Goal: Task Accomplishment & Management: Use online tool/utility

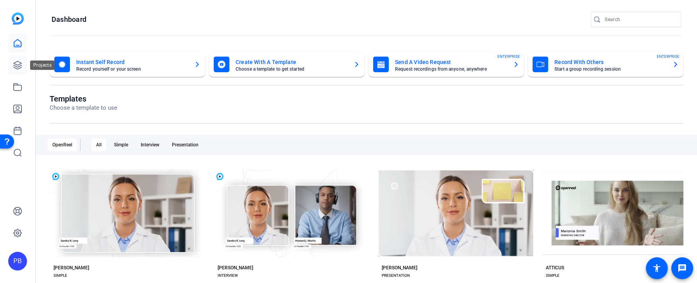
click at [18, 65] on icon at bounding box center [17, 65] width 9 height 9
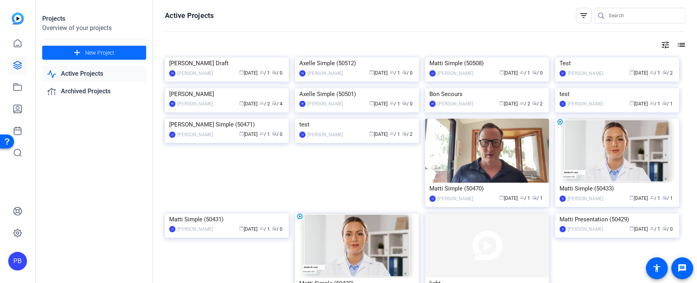
click at [86, 54] on span "New Project" at bounding box center [99, 53] width 29 height 8
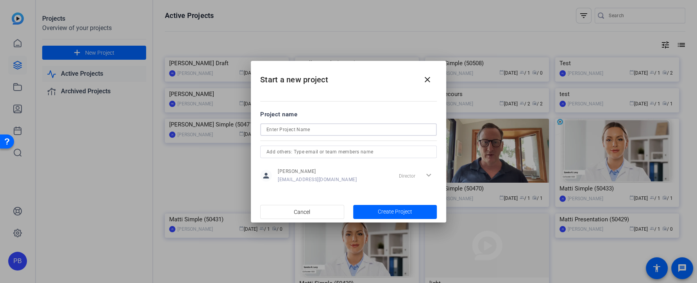
click at [321, 130] on input at bounding box center [349, 129] width 164 height 9
type input "Alex Project"
click at [415, 209] on span "button" at bounding box center [395, 212] width 84 height 19
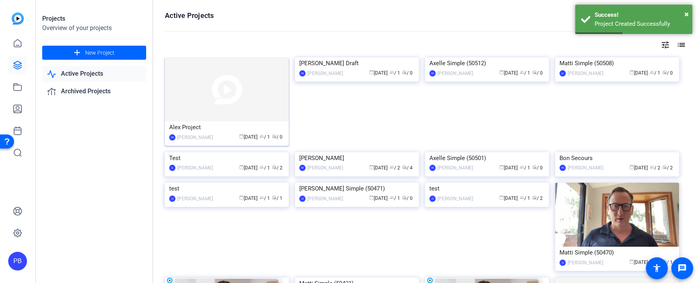
click at [260, 113] on img at bounding box center [227, 89] width 124 height 64
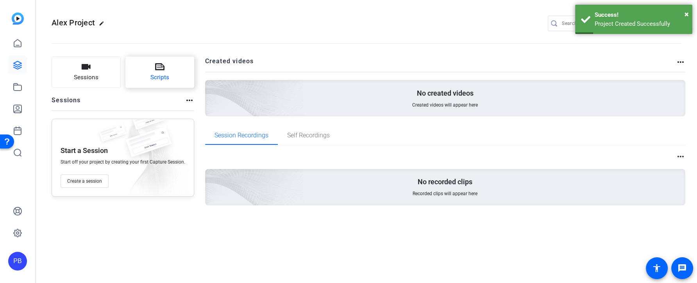
click at [175, 79] on button "Scripts" at bounding box center [159, 72] width 69 height 31
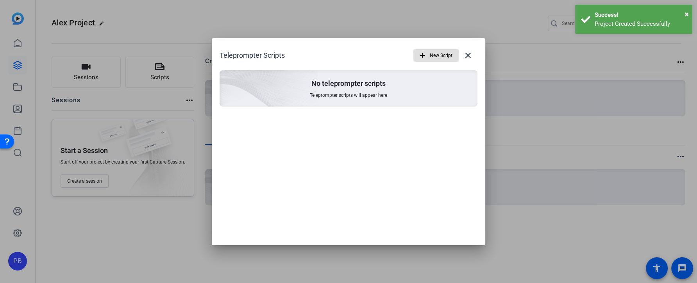
click at [430, 57] on span "New Script" at bounding box center [441, 55] width 23 height 15
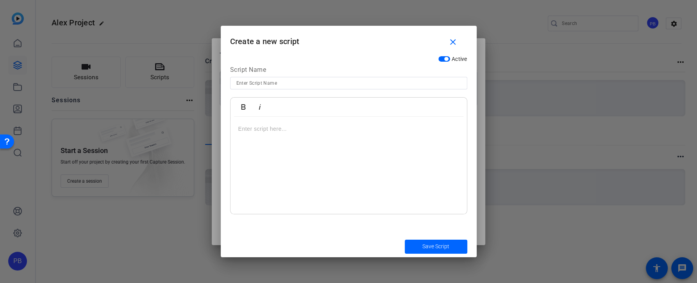
click at [381, 82] on input at bounding box center [348, 83] width 225 height 9
type input "Question 1"
click at [441, 244] on span "Save Script" at bounding box center [436, 247] width 27 height 8
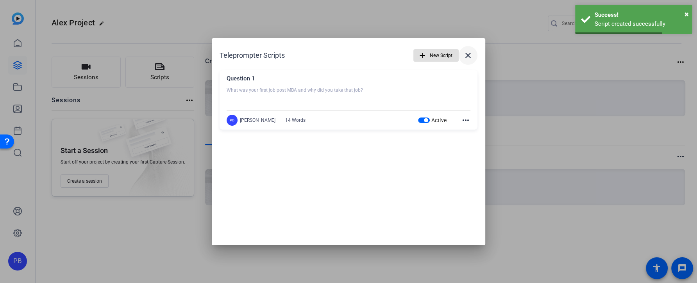
click at [470, 58] on mat-icon "close" at bounding box center [468, 55] width 9 height 9
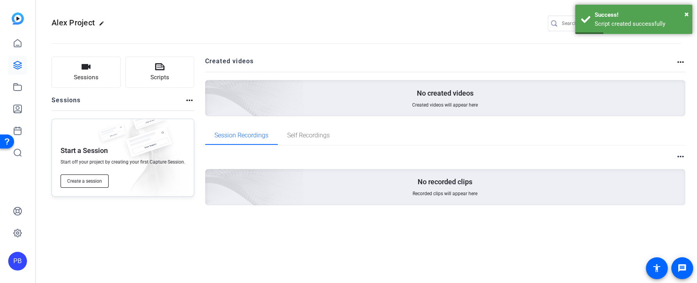
click at [100, 179] on span "Create a session" at bounding box center [84, 181] width 35 height 6
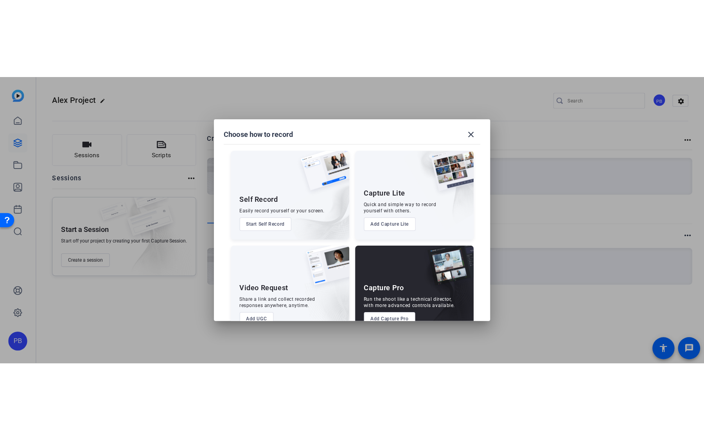
scroll to position [21, 0]
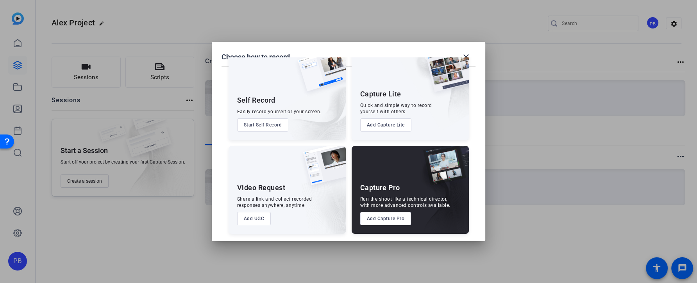
click at [252, 221] on button "Add UGC" at bounding box center [254, 218] width 34 height 13
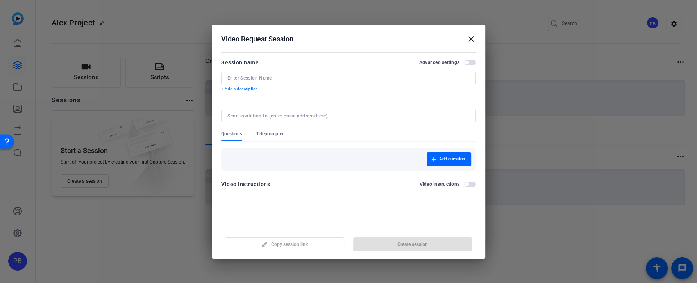
click at [293, 79] on input at bounding box center [348, 78] width 242 height 6
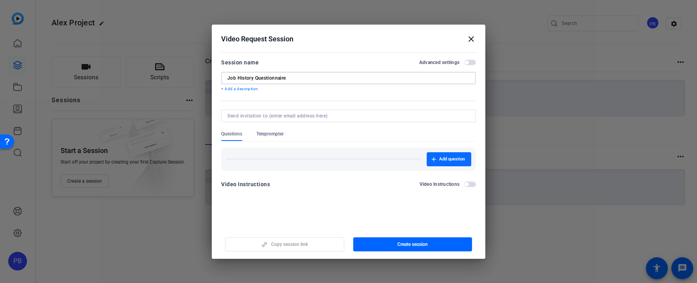
type input "Job History Questionnaire"
click at [444, 161] on span "Add question" at bounding box center [452, 159] width 26 height 6
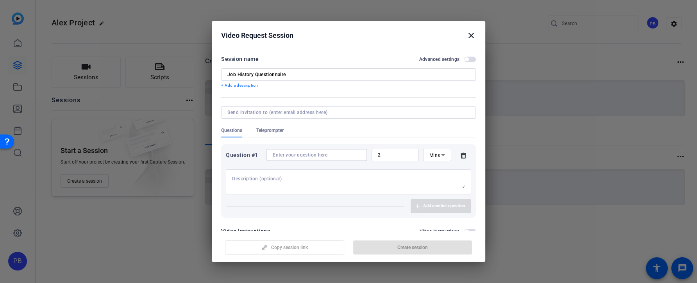
click at [296, 157] on input at bounding box center [317, 155] width 88 height 6
click at [277, 133] on span "Teleprompter" at bounding box center [269, 130] width 27 height 6
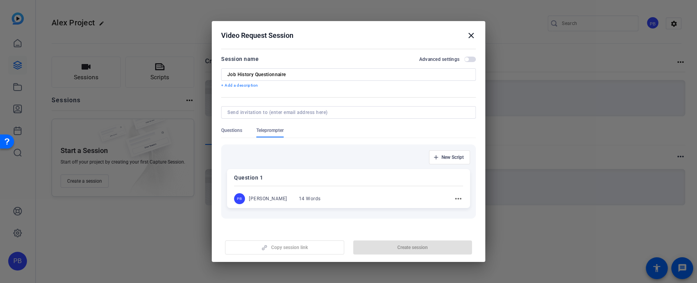
click at [340, 185] on div at bounding box center [348, 186] width 229 height 3
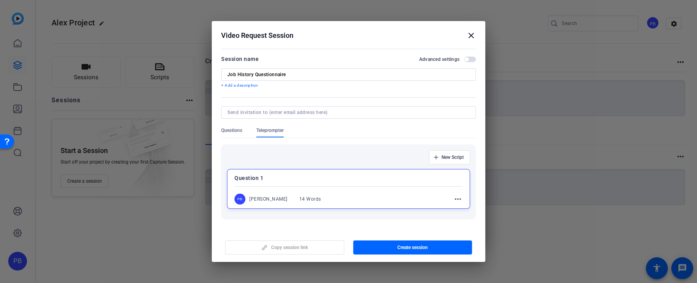
click at [240, 134] on span "Questions" at bounding box center [231, 132] width 21 height 10
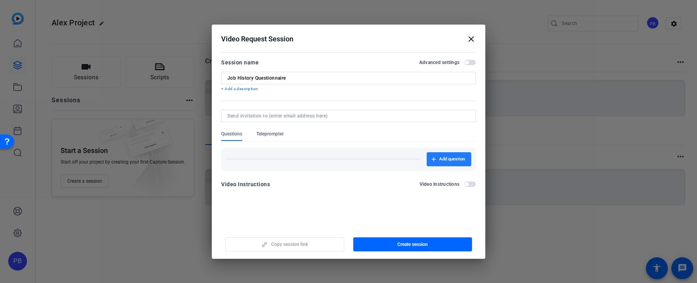
click at [448, 158] on span "Add question" at bounding box center [452, 159] width 26 height 6
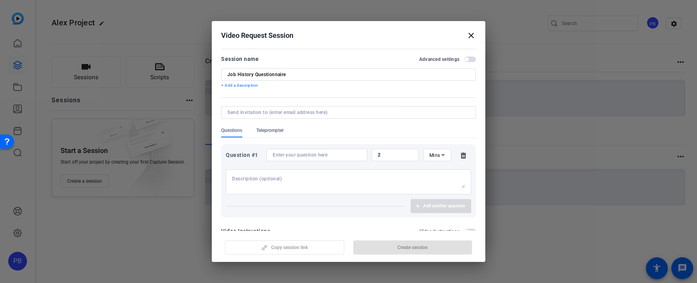
click at [348, 155] on input at bounding box center [317, 155] width 88 height 6
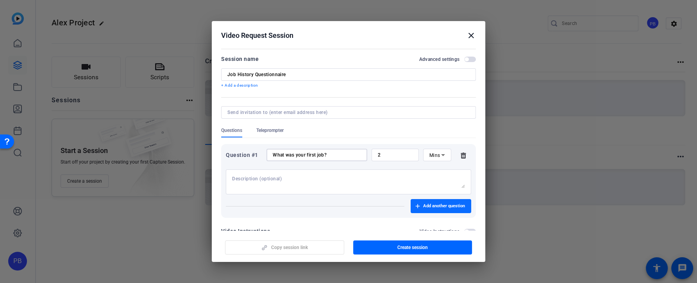
type input "What was your first job?"
click at [438, 209] on span "Add another question" at bounding box center [444, 206] width 42 height 6
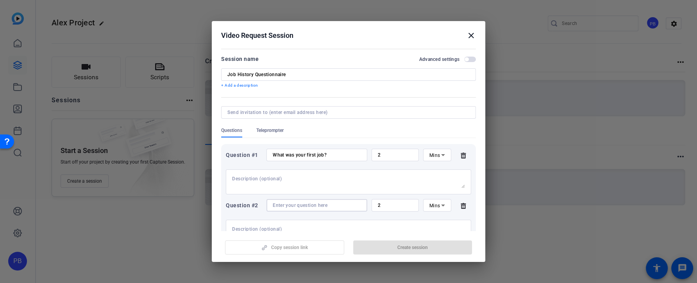
click at [322, 203] on input at bounding box center [317, 205] width 88 height 6
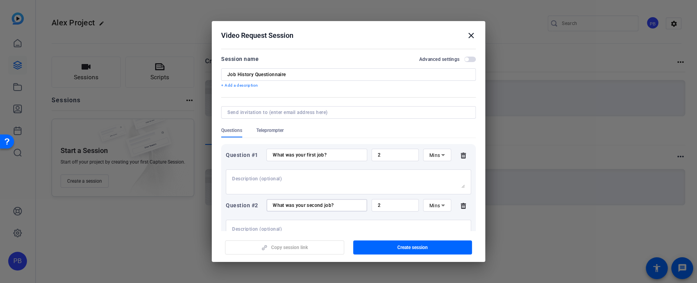
type input "What was your second job?"
drag, startPoint x: 390, startPoint y: 155, endPoint x: 372, endPoint y: 152, distance: 17.4
click at [372, 152] on div "2" at bounding box center [395, 155] width 47 height 13
type input "3"
drag, startPoint x: 396, startPoint y: 205, endPoint x: 368, endPoint y: 204, distance: 27.8
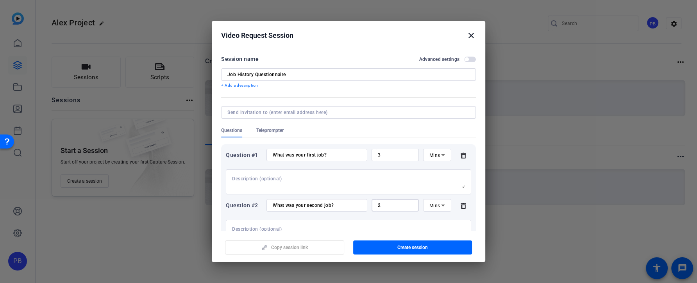
click at [368, 204] on div "Question #2 What was your second job? 2 Mins" at bounding box center [348, 205] width 245 height 13
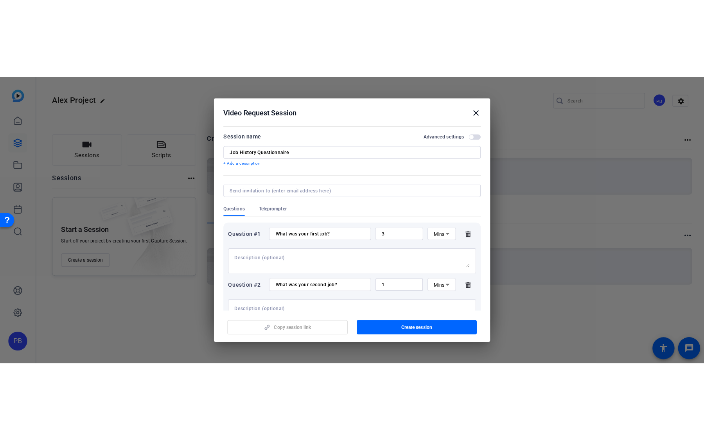
scroll to position [0, 0]
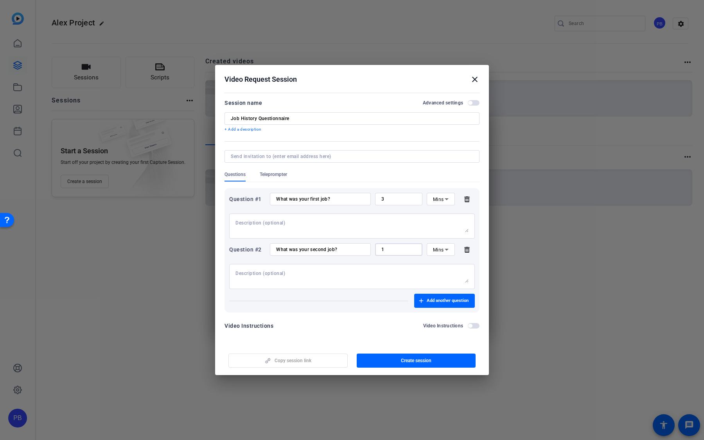
type input "1"
click at [473, 283] on span "button" at bounding box center [473, 325] width 12 height 5
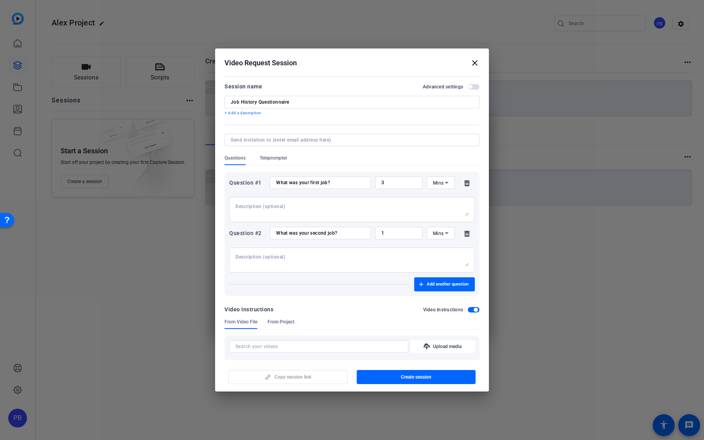
click at [475, 87] on span "button" at bounding box center [473, 86] width 12 height 5
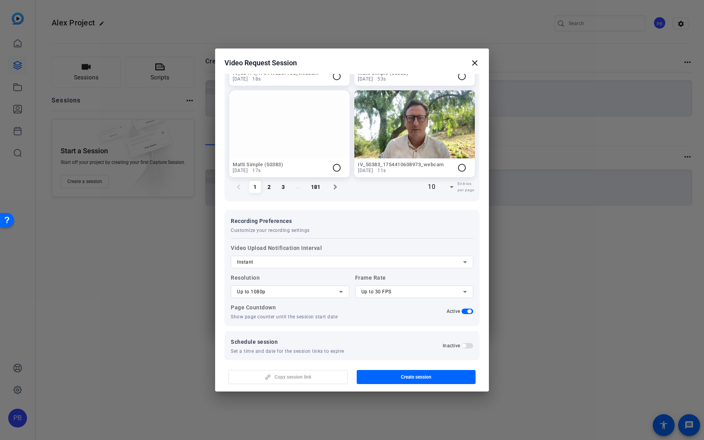
scroll to position [645, 0]
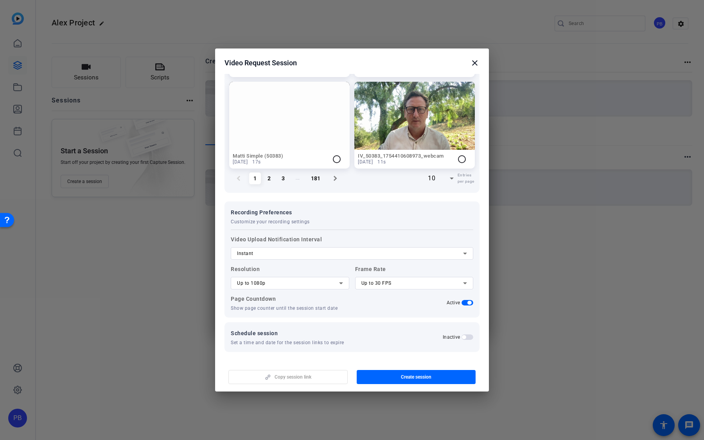
click at [311, 283] on div "Up to 1080p" at bounding box center [288, 282] width 102 height 9
click at [300, 283] on mat-option "Up to 4K" at bounding box center [290, 323] width 118 height 13
click at [302, 283] on div "Up to 4K" at bounding box center [288, 282] width 102 height 9
click at [283, 283] on mat-option "Up to 1080p" at bounding box center [290, 310] width 118 height 13
click at [278, 278] on div "Up to 1080p" at bounding box center [288, 282] width 102 height 9
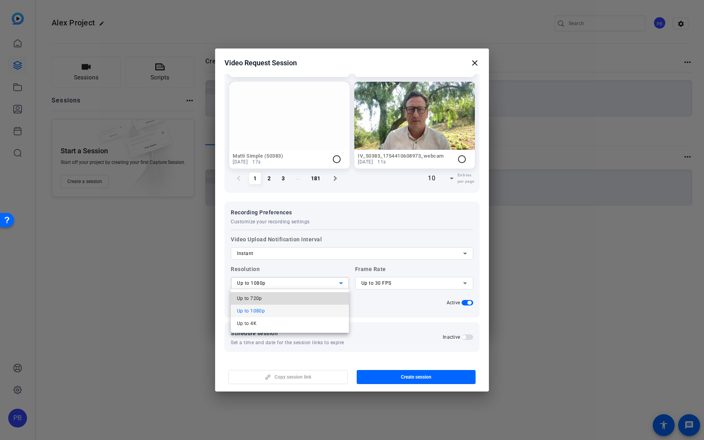
click at [272, 283] on mat-option "Up to 720p" at bounding box center [290, 298] width 118 height 13
click at [406, 281] on div "Up to 30 FPS" at bounding box center [412, 282] width 102 height 9
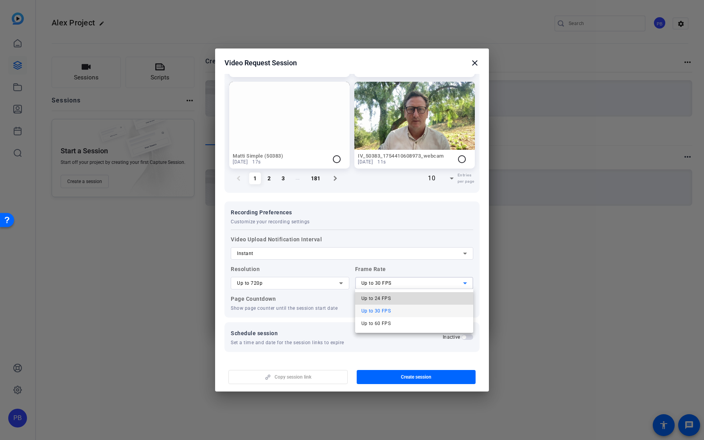
click at [397, 283] on mat-option "Up to 24 FPS" at bounding box center [414, 298] width 118 height 13
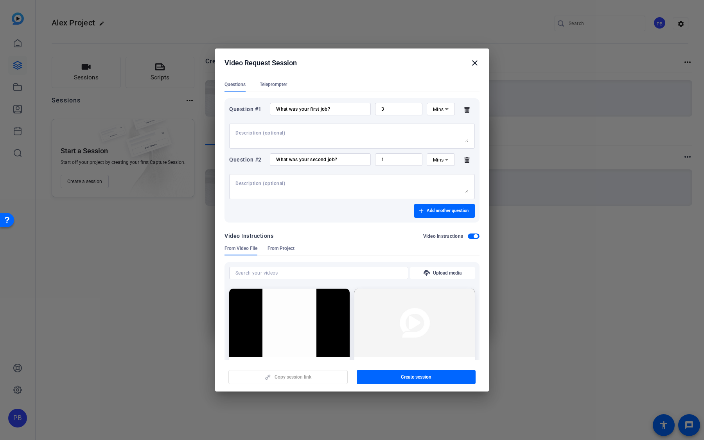
scroll to position [0, 0]
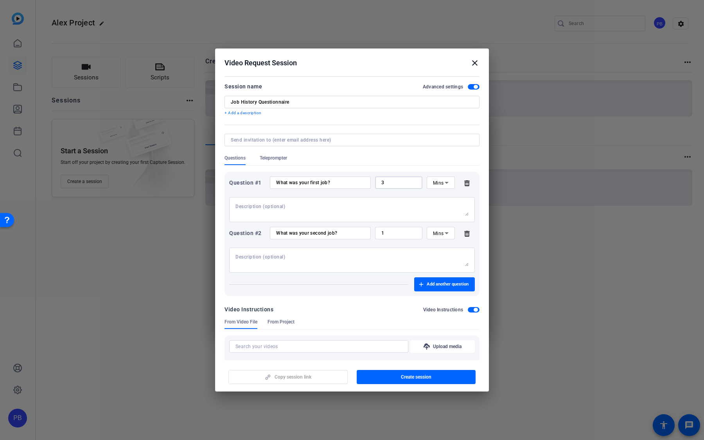
drag, startPoint x: 396, startPoint y: 181, endPoint x: 367, endPoint y: 179, distance: 28.6
click at [367, 179] on div "Question #1 What was your first job? 3 Mins" at bounding box center [351, 182] width 245 height 13
type input "30"
drag, startPoint x: 391, startPoint y: 235, endPoint x: 365, endPoint y: 230, distance: 26.8
click at [365, 231] on div "Question #2 What was your second job? 1 Mins" at bounding box center [351, 233] width 245 height 13
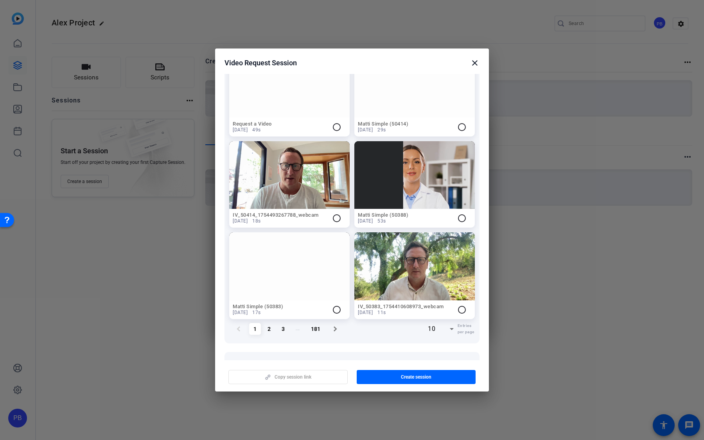
scroll to position [645, 0]
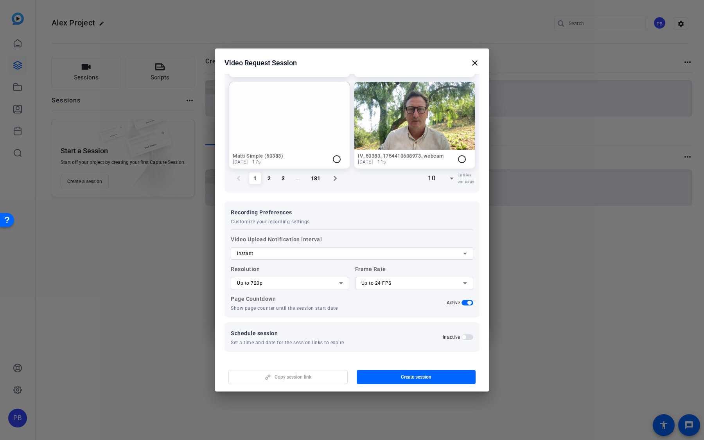
type input "30"
click at [269, 281] on div "Up to 720p" at bounding box center [288, 282] width 102 height 9
click at [267, 283] on mat-option "Up to 1080p" at bounding box center [290, 310] width 118 height 13
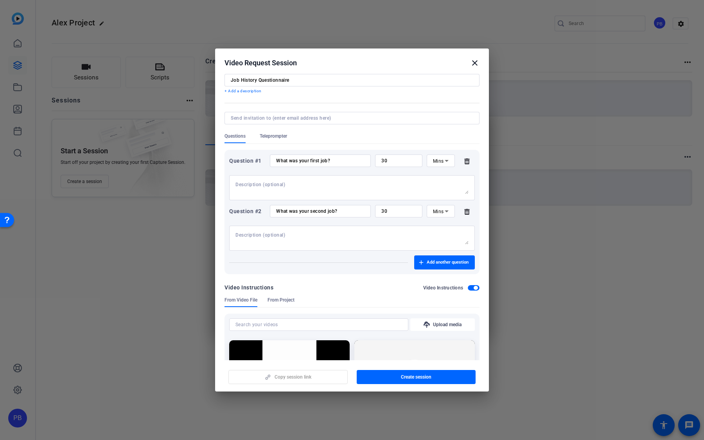
scroll to position [0, 0]
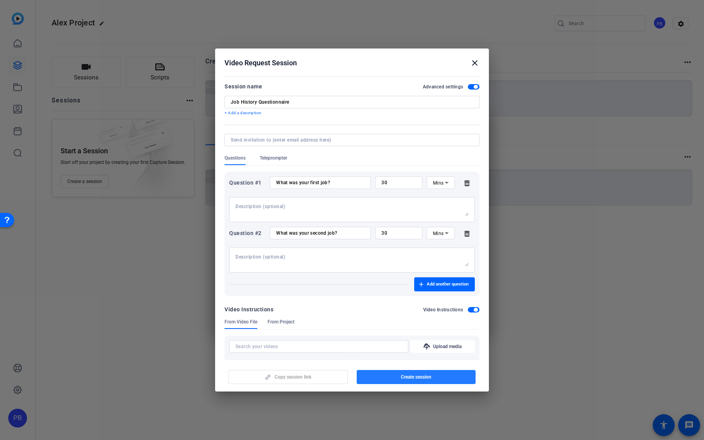
click at [418, 283] on span "button" at bounding box center [415, 376] width 119 height 19
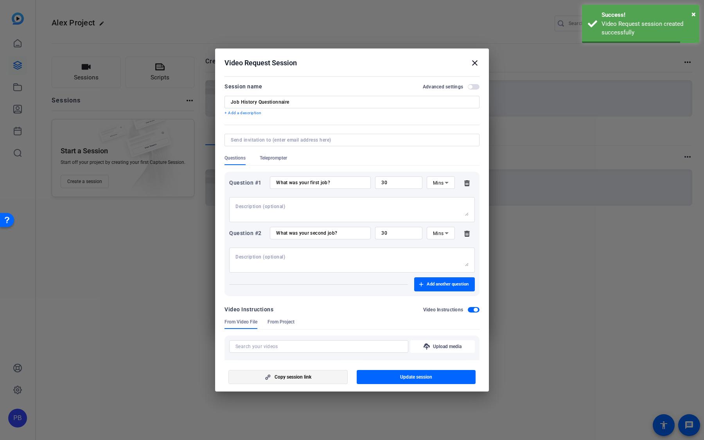
click at [334, 283] on span "button" at bounding box center [288, 376] width 118 height 19
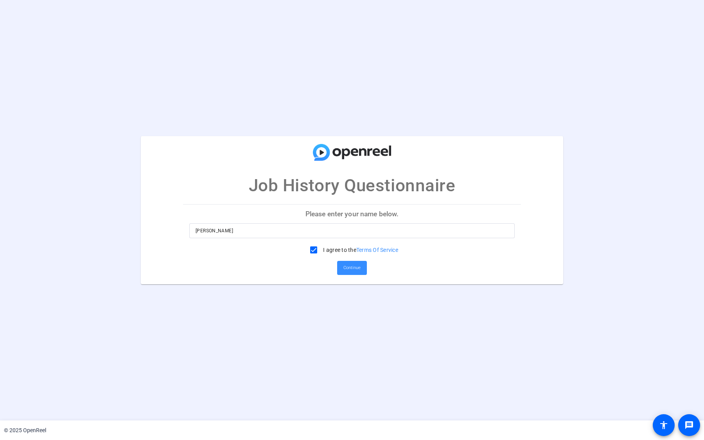
click at [344, 229] on input "[PERSON_NAME]" at bounding box center [351, 230] width 313 height 9
click at [343, 265] on span "Continue" at bounding box center [351, 268] width 17 height 12
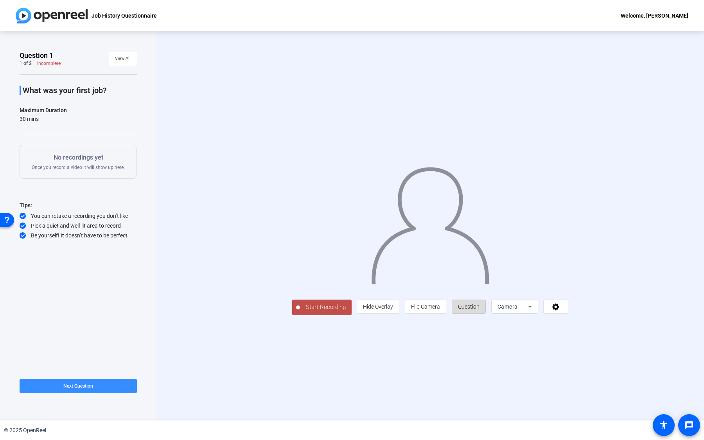
click at [479, 310] on span "Question" at bounding box center [468, 306] width 21 height 6
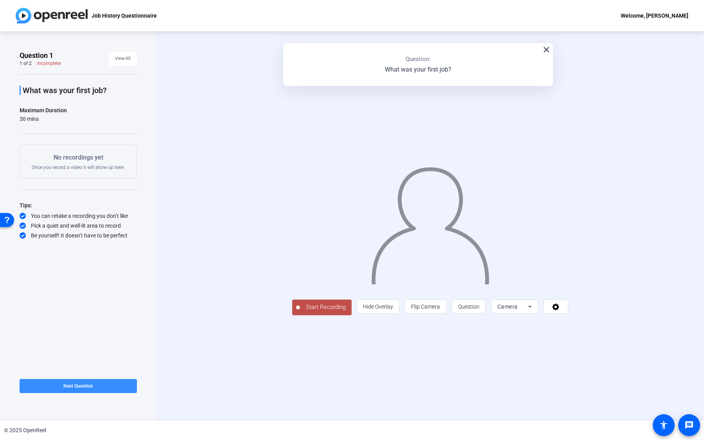
drag, startPoint x: 486, startPoint y: 32, endPoint x: 474, endPoint y: 75, distance: 44.7
click at [474, 75] on div "close Question: What was your first job?" at bounding box center [418, 64] width 270 height 43
click at [547, 50] on mat-icon "close" at bounding box center [545, 49] width 9 height 9
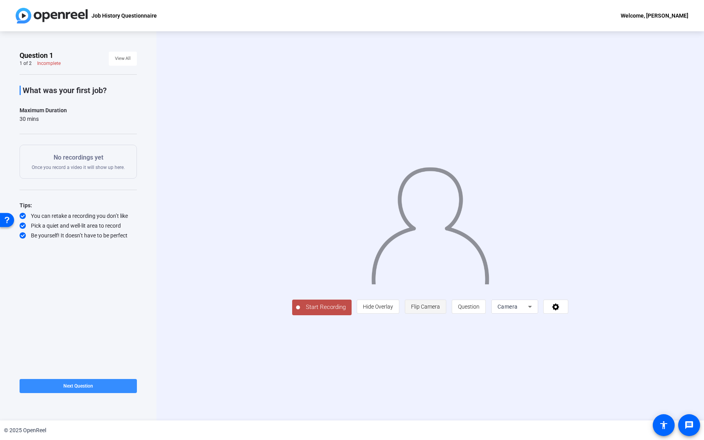
click at [440, 310] on span "Flip Camera" at bounding box center [425, 306] width 29 height 6
click at [568, 316] on span at bounding box center [555, 306] width 24 height 19
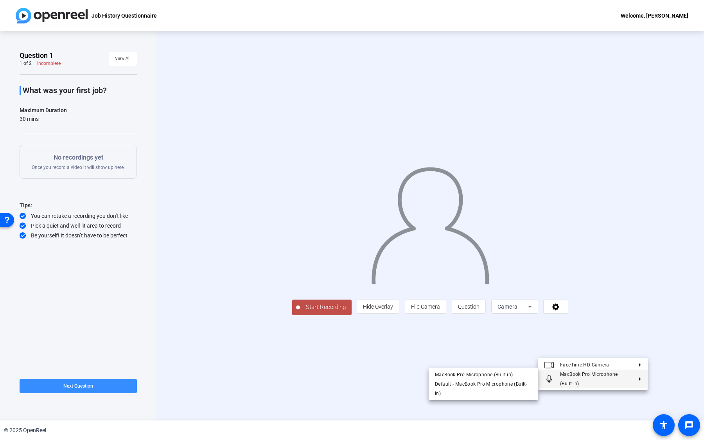
click at [576, 413] on div at bounding box center [352, 220] width 704 height 440
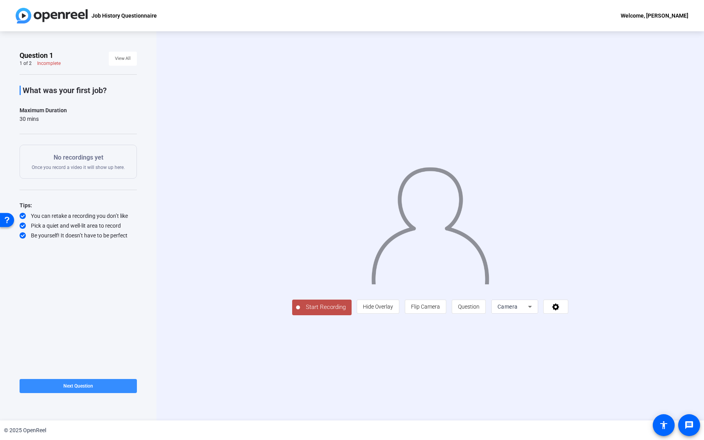
click at [534, 311] on icon at bounding box center [529, 306] width 9 height 9
click at [529, 397] on div at bounding box center [352, 220] width 704 height 440
click at [300, 312] on span "Start Recording" at bounding box center [326, 307] width 52 height 9
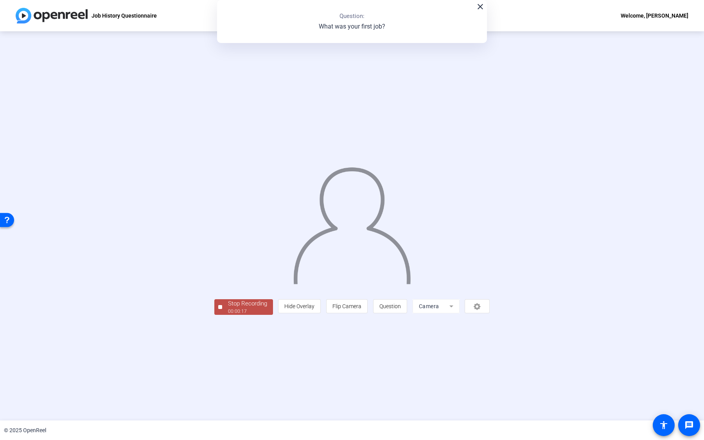
click at [228, 315] on div "00:00:17" at bounding box center [247, 311] width 39 height 7
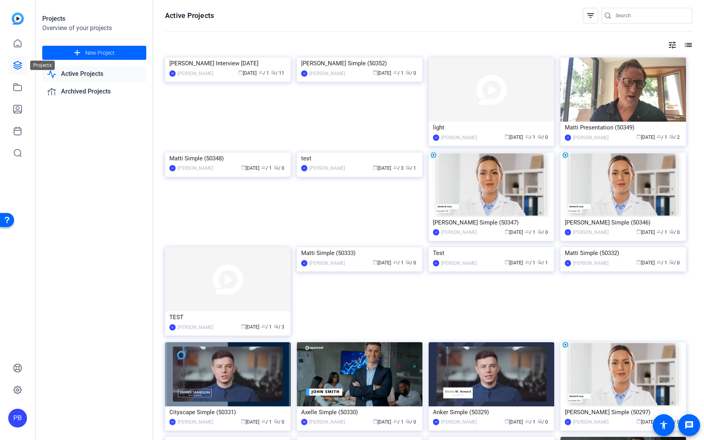
click at [20, 70] on link at bounding box center [17, 65] width 19 height 19
click at [13, 64] on icon at bounding box center [17, 65] width 9 height 9
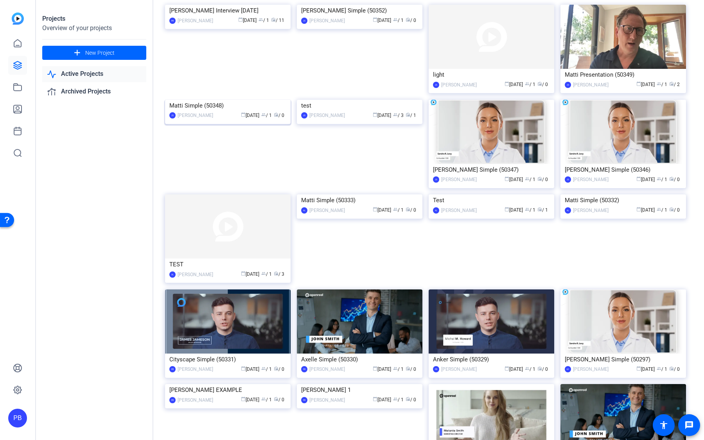
scroll to position [131, 0]
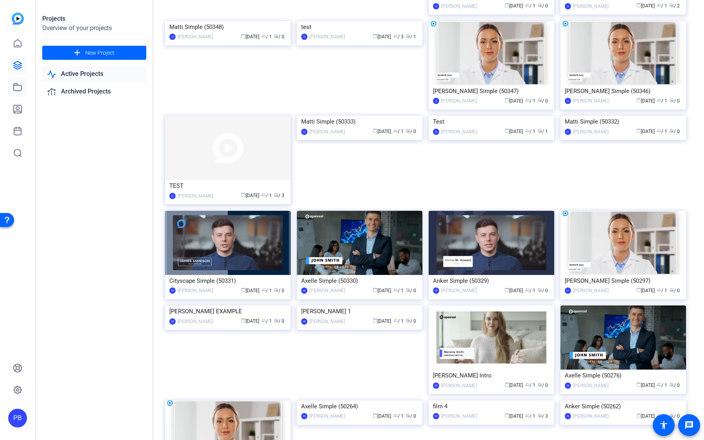
click at [24, 90] on link at bounding box center [17, 87] width 19 height 19
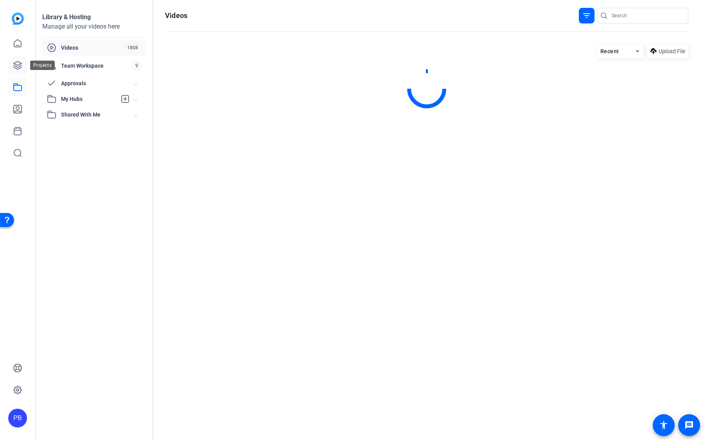
click at [23, 70] on link at bounding box center [17, 65] width 19 height 19
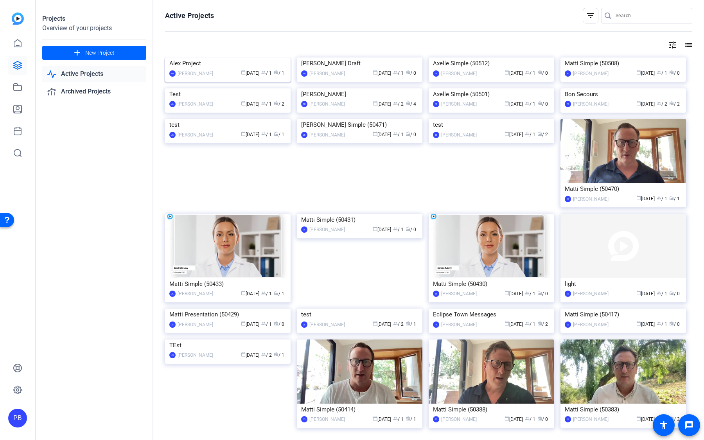
click at [236, 57] on img at bounding box center [227, 57] width 125 height 0
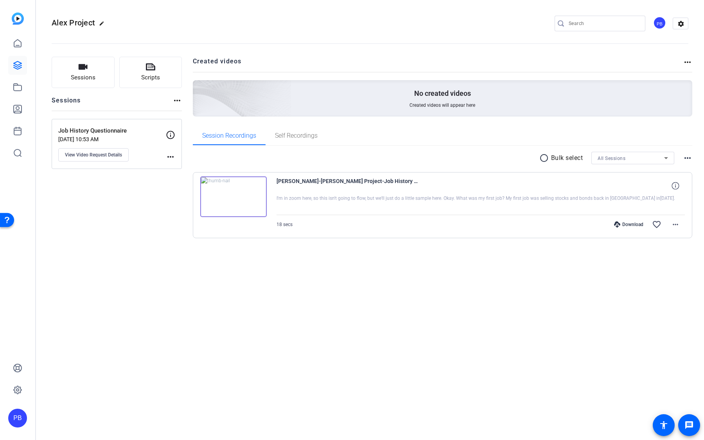
click at [251, 204] on img at bounding box center [233, 196] width 66 height 41
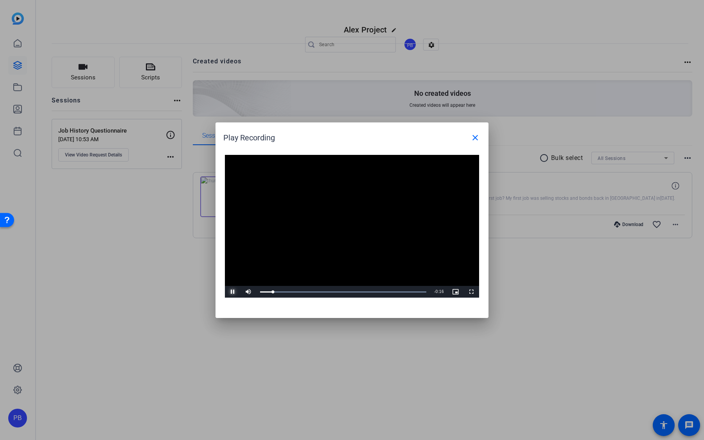
click at [233, 292] on span "Video Player" at bounding box center [233, 292] width 16 height 0
click at [474, 133] on mat-icon "close" at bounding box center [474, 137] width 9 height 9
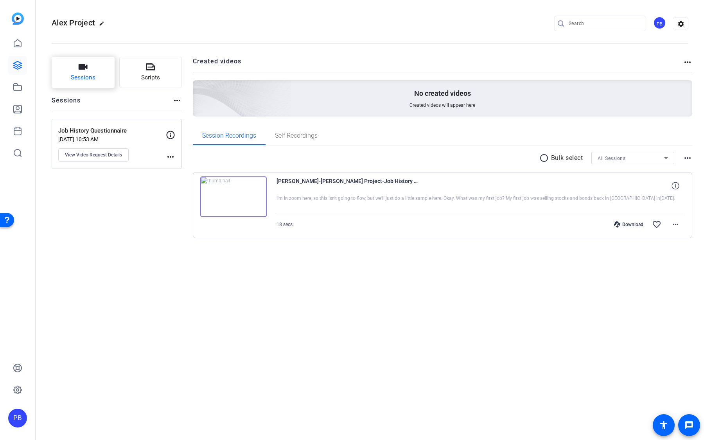
click at [93, 88] on button "Sessions" at bounding box center [83, 72] width 63 height 31
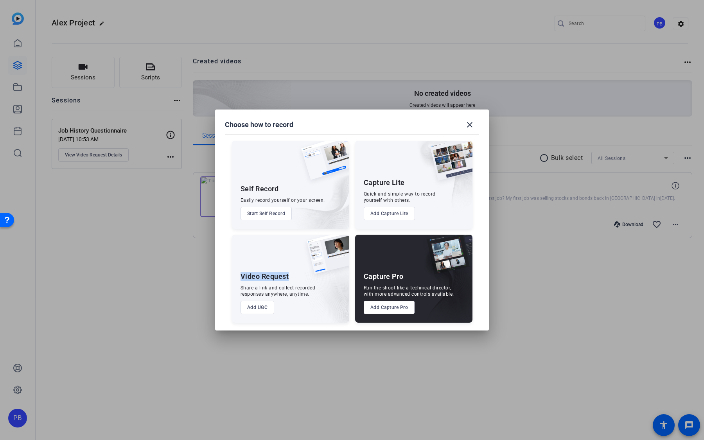
drag, startPoint x: 296, startPoint y: 276, endPoint x: 238, endPoint y: 275, distance: 58.2
click at [238, 275] on div "Video Request Share a link and collect recorded responses anywhere, anytime. Ad…" at bounding box center [290, 279] width 117 height 88
click at [408, 211] on button "Add Capture Lite" at bounding box center [388, 213] width 51 height 13
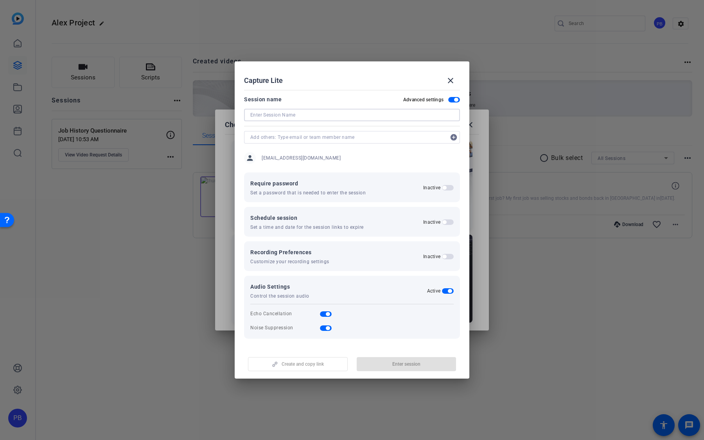
click at [321, 112] on input at bounding box center [351, 114] width 203 height 9
click at [449, 75] on button "close" at bounding box center [450, 80] width 19 height 19
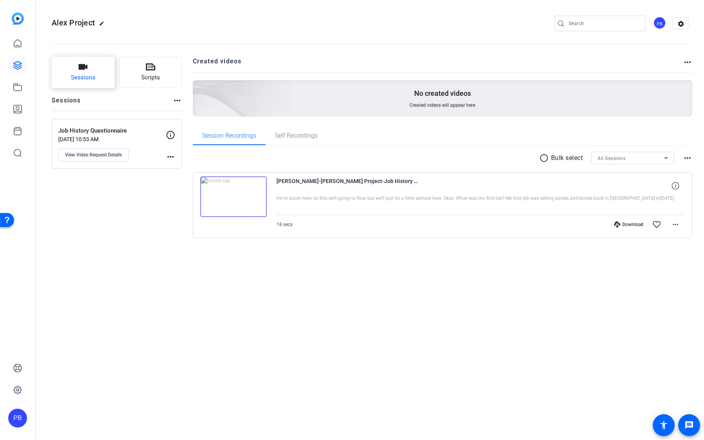
click at [102, 77] on button "Sessions" at bounding box center [83, 72] width 63 height 31
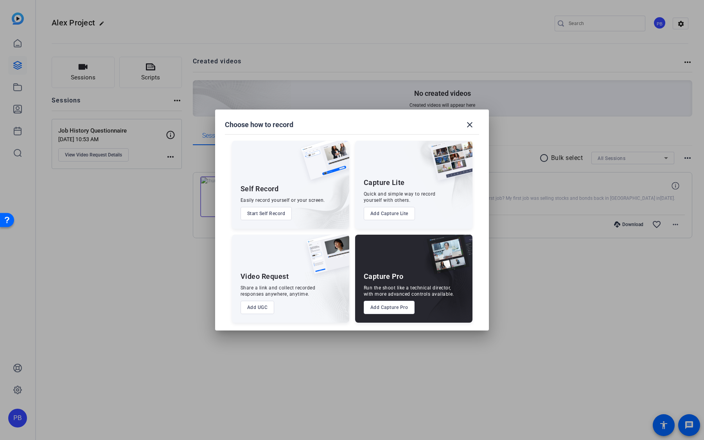
click at [393, 308] on button "Add Capture Pro" at bounding box center [388, 307] width 51 height 13
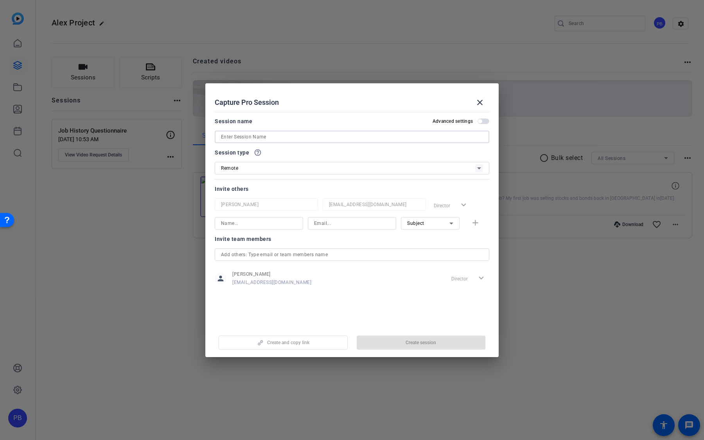
click at [299, 135] on input at bounding box center [352, 136] width 262 height 9
type input "[PERSON_NAME]"
click at [398, 346] on span "button" at bounding box center [420, 342] width 129 height 19
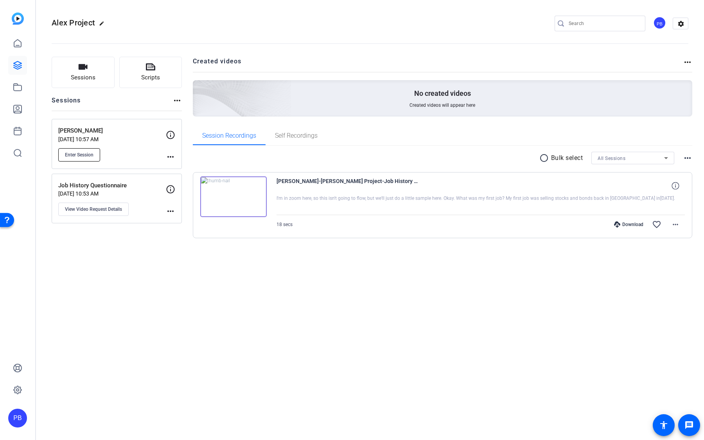
click at [92, 150] on button "Enter Session" at bounding box center [79, 154] width 42 height 13
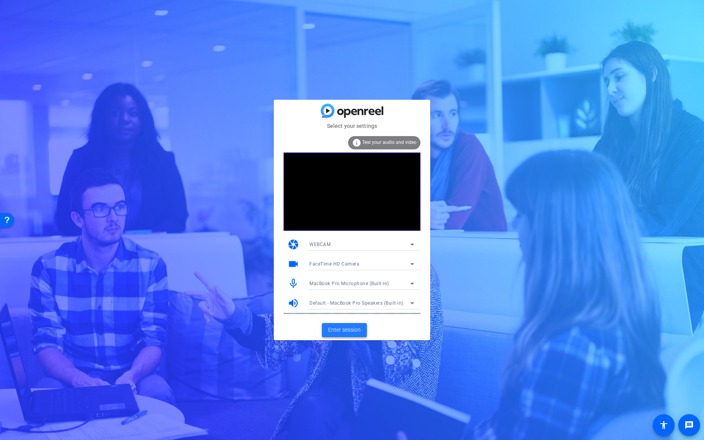
click at [356, 327] on span "Enter session" at bounding box center [344, 330] width 32 height 8
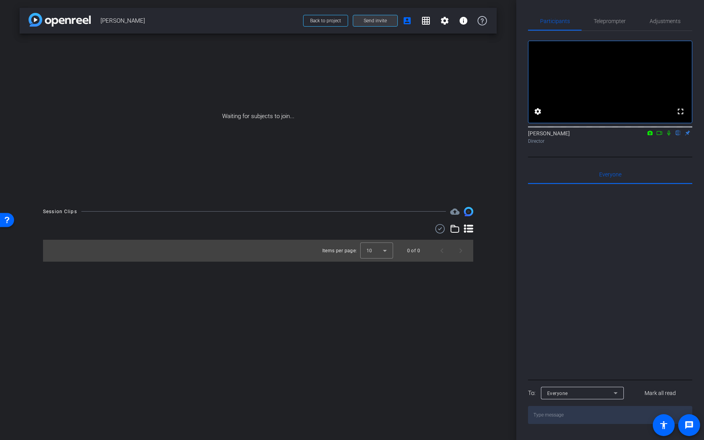
click at [385, 17] on button "Send invite" at bounding box center [375, 21] width 45 height 12
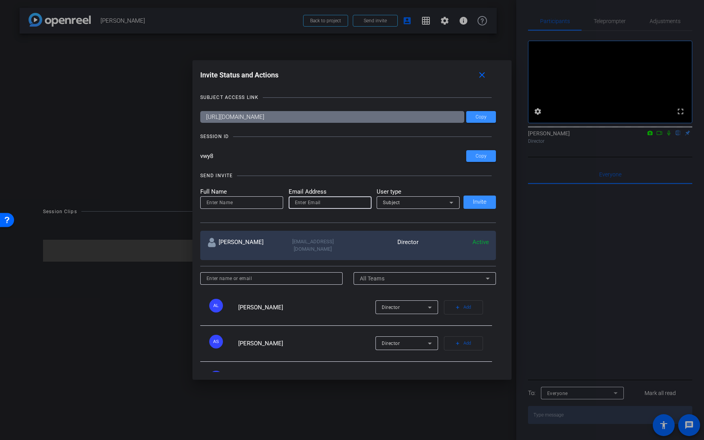
click at [336, 202] on input "email" at bounding box center [330, 202] width 70 height 9
click at [484, 74] on mat-icon "close" at bounding box center [482, 75] width 10 height 10
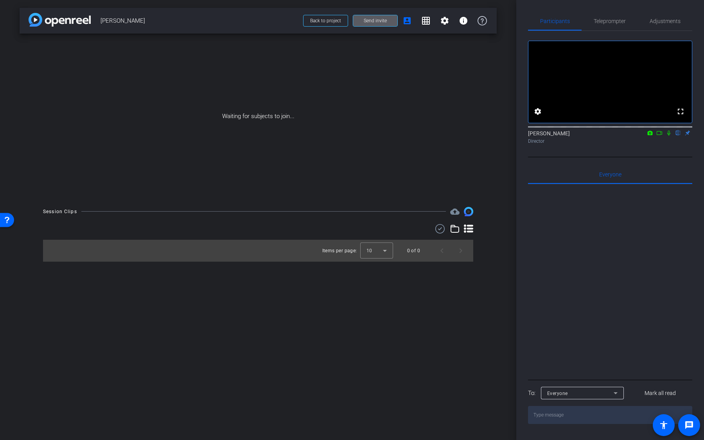
click at [381, 24] on span at bounding box center [375, 20] width 44 height 19
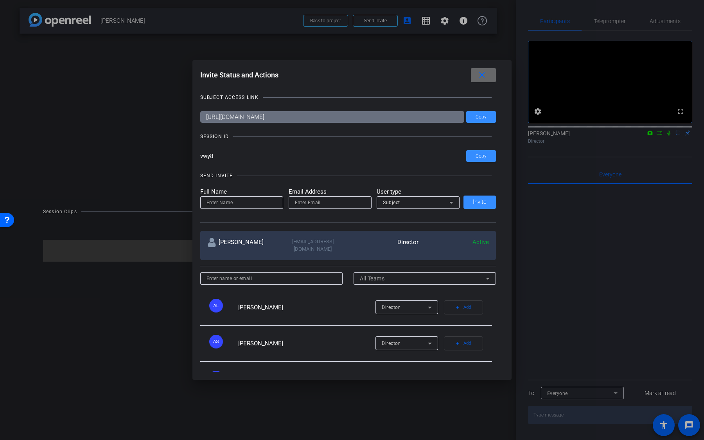
click at [483, 81] on span at bounding box center [483, 75] width 25 height 19
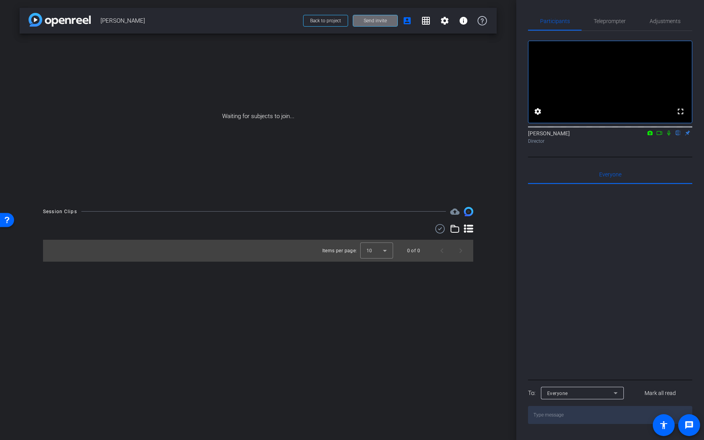
click at [385, 24] on span at bounding box center [375, 20] width 44 height 19
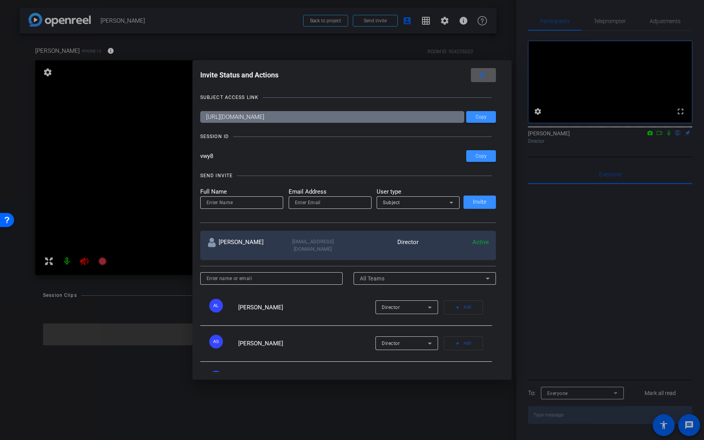
click at [483, 73] on mat-icon "close" at bounding box center [482, 75] width 10 height 10
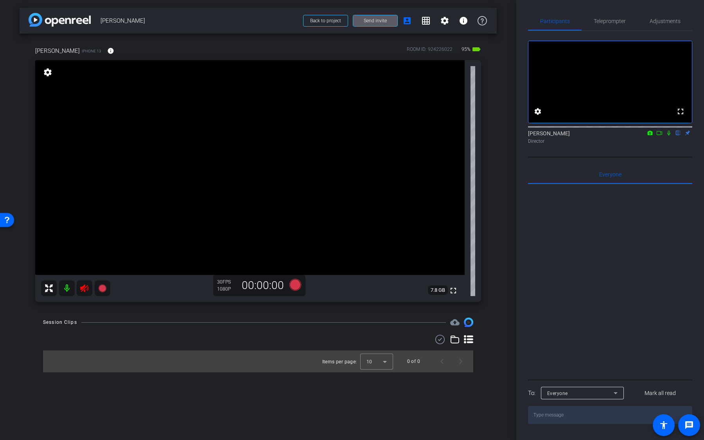
click at [71, 292] on mat-icon at bounding box center [67, 288] width 16 height 16
click at [446, 22] on mat-icon "settings" at bounding box center [444, 20] width 9 height 9
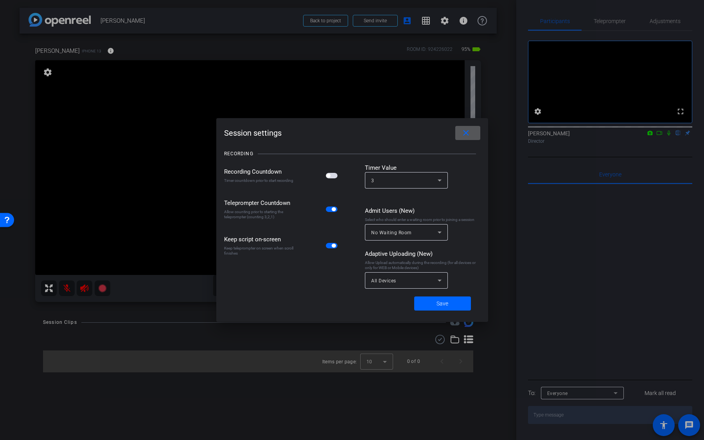
click at [395, 279] on span "All Devices" at bounding box center [383, 280] width 25 height 5
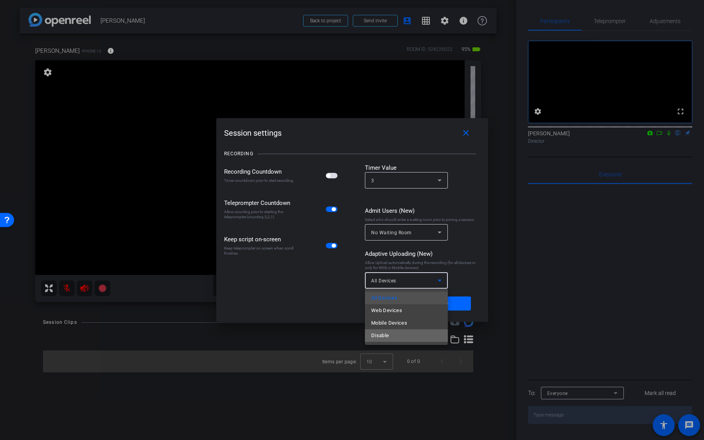
click at [395, 334] on mat-option "Disable" at bounding box center [406, 335] width 83 height 13
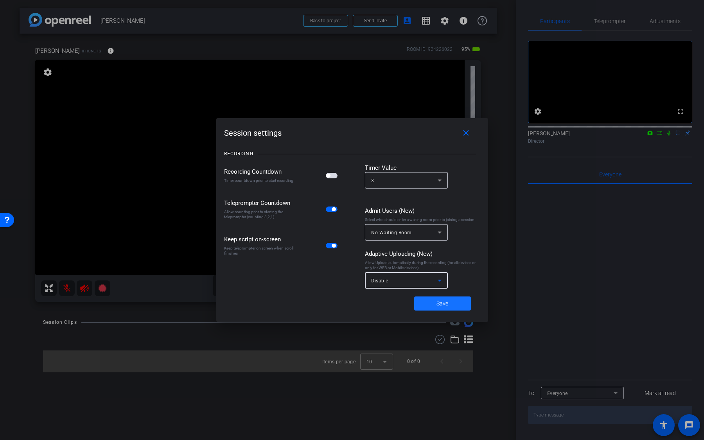
click at [425, 301] on span at bounding box center [442, 303] width 57 height 19
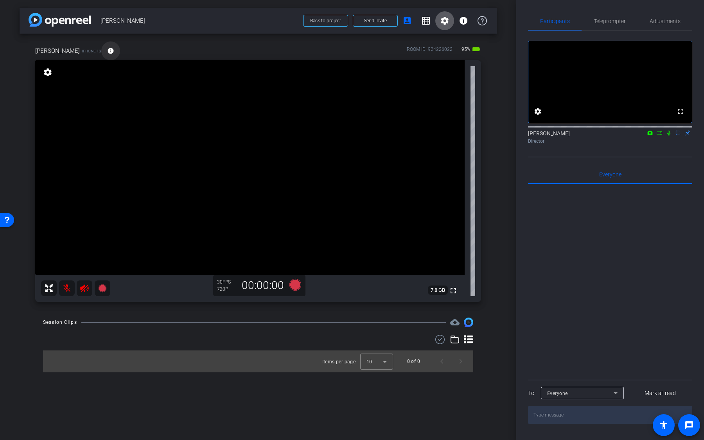
click at [107, 50] on mat-icon "info" at bounding box center [110, 50] width 7 height 7
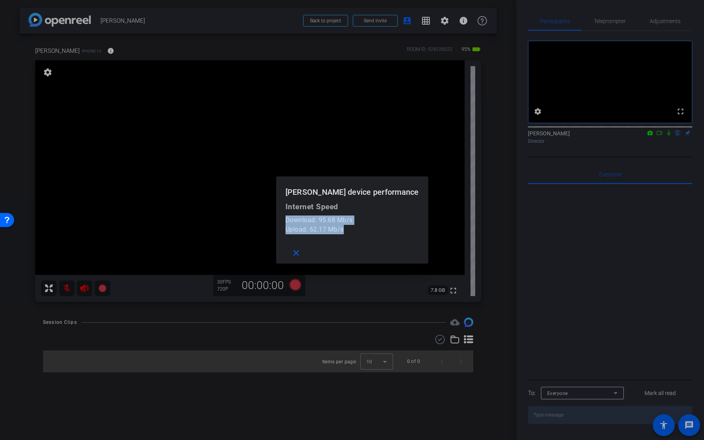
drag, startPoint x: 375, startPoint y: 231, endPoint x: 305, endPoint y: 219, distance: 70.6
click at [305, 219] on mat-dialog-content "Internet Speed Download: 95.68 Mb/s Upload: 62.17 Mb/s" at bounding box center [352, 222] width 152 height 40
click at [301, 252] on mat-icon "close" at bounding box center [296, 253] width 10 height 10
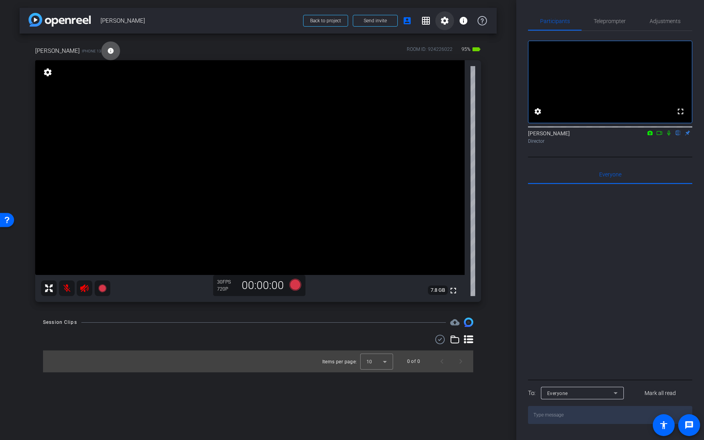
click at [446, 28] on span at bounding box center [444, 20] width 19 height 19
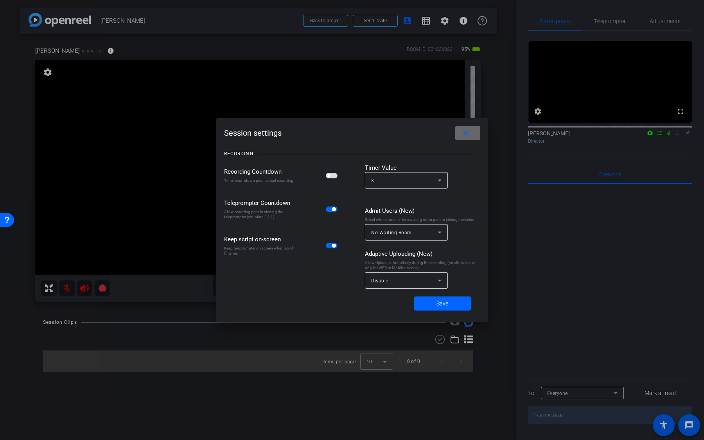
click at [477, 131] on span at bounding box center [467, 133] width 25 height 19
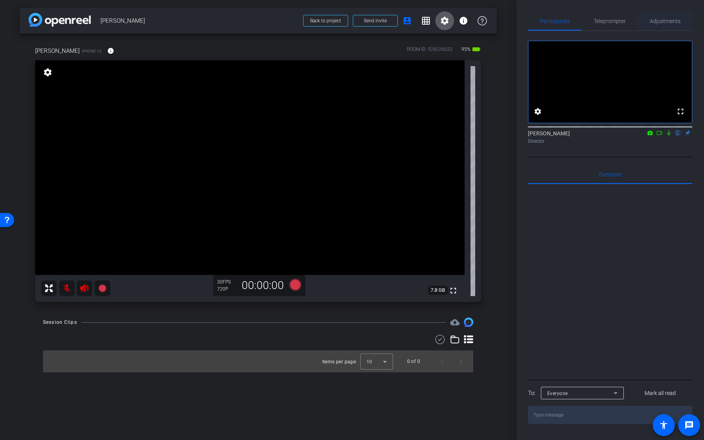
click at [655, 22] on span "Adjustments" at bounding box center [664, 20] width 31 height 5
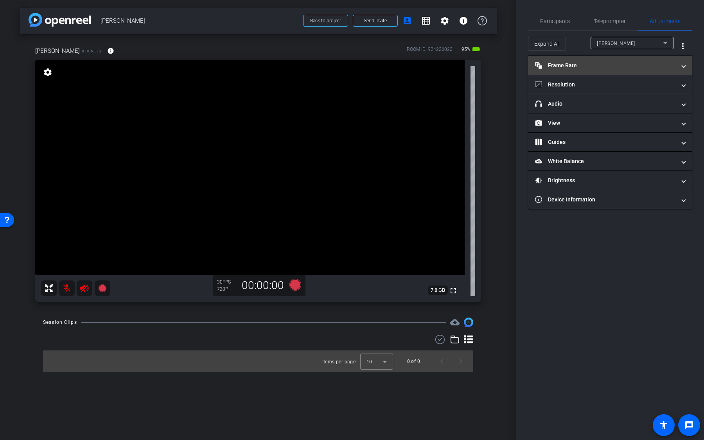
click at [651, 73] on mat-expansion-panel-header "Frame Rate Frame Rate" at bounding box center [610, 65] width 164 height 19
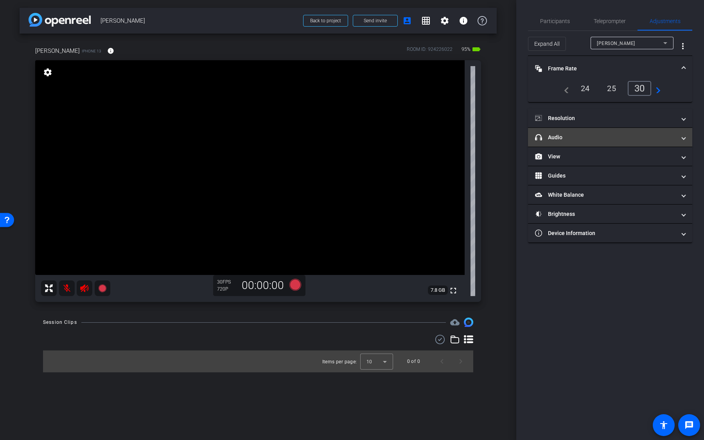
click at [623, 139] on mat-panel-title "headphone icon Audio" at bounding box center [605, 137] width 141 height 8
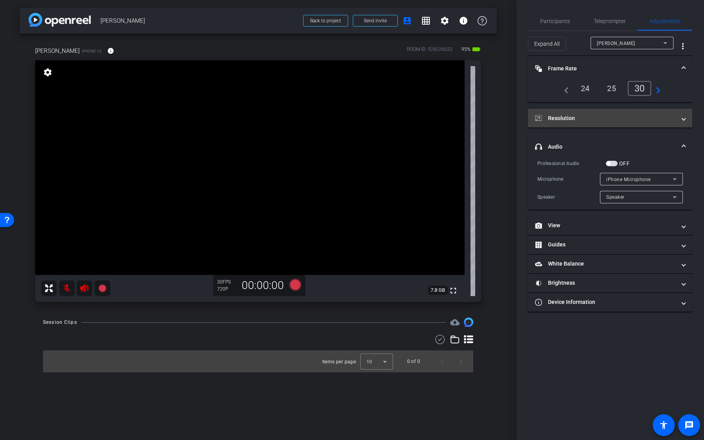
click at [623, 123] on mat-expansion-panel-header "Resolution" at bounding box center [610, 118] width 164 height 19
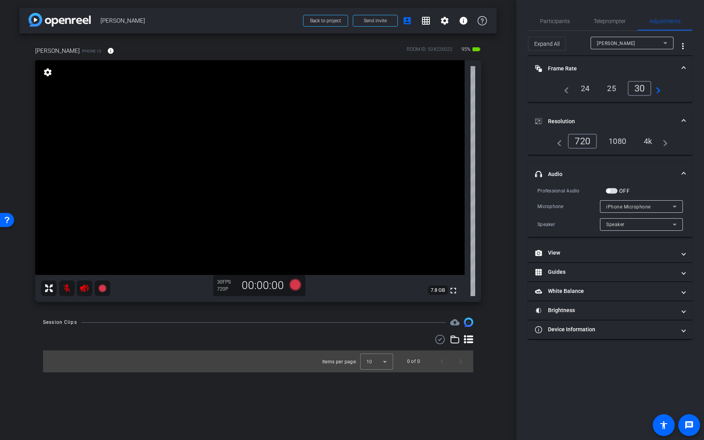
click at [643, 148] on div "navigate_before 720 1080 4k navigate_next" at bounding box center [610, 144] width 164 height 21
click at [648, 140] on div "4k" at bounding box center [647, 140] width 20 height 13
click at [587, 91] on div "24" at bounding box center [585, 88] width 21 height 13
click at [292, 287] on icon at bounding box center [295, 285] width 12 height 12
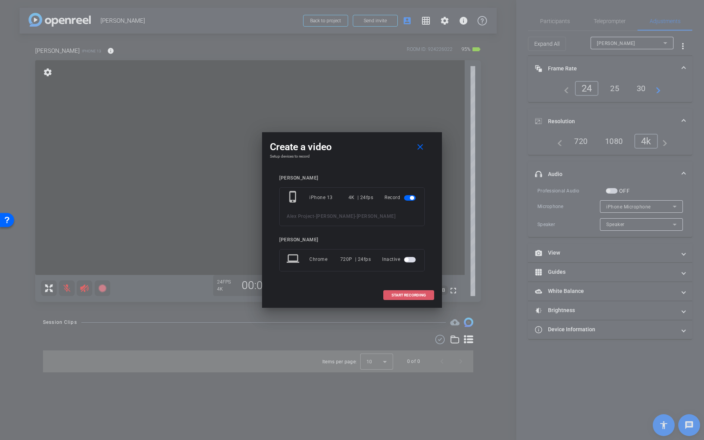
click at [391, 295] on span "START RECORDING" at bounding box center [408, 295] width 34 height 4
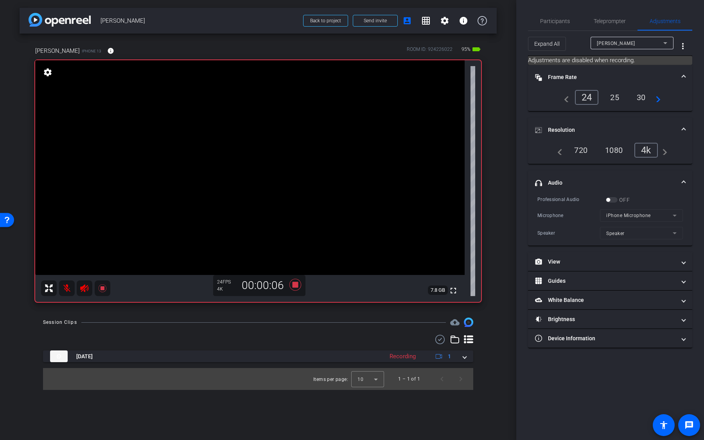
click at [323, 165] on video at bounding box center [249, 167] width 429 height 215
click at [339, 192] on video at bounding box center [249, 167] width 429 height 215
click at [295, 279] on icon at bounding box center [295, 285] width 19 height 14
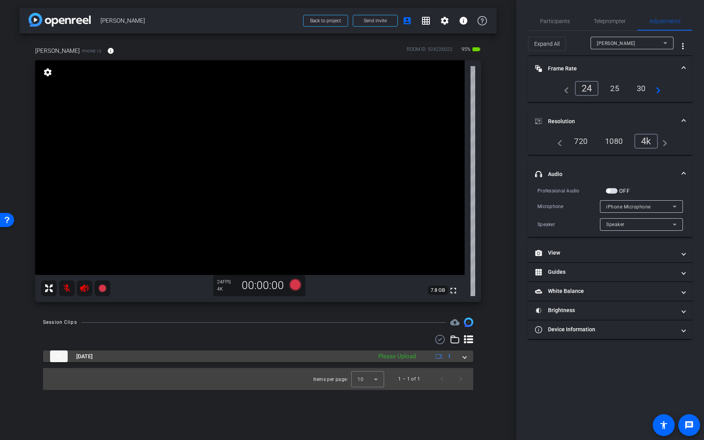
click at [393, 355] on div "Please Upload" at bounding box center [396, 356] width 45 height 9
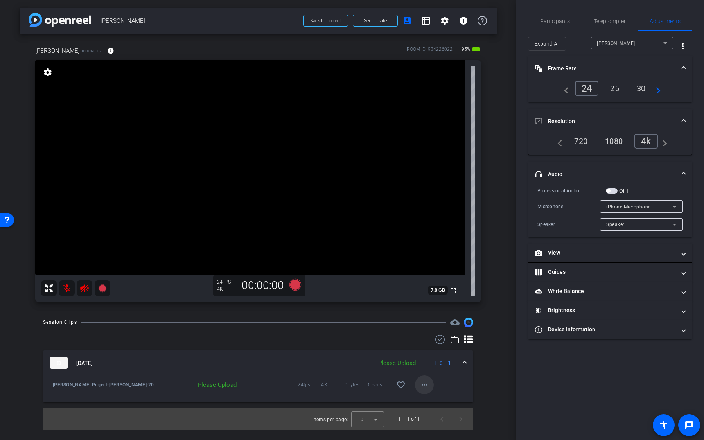
click at [425, 388] on mat-icon "more_horiz" at bounding box center [423, 384] width 9 height 9
click at [424, 387] on div at bounding box center [352, 220] width 704 height 440
click at [424, 384] on mat-icon "more_horiz" at bounding box center [423, 384] width 9 height 9
click at [434, 400] on span "Upload" at bounding box center [436, 400] width 31 height 9
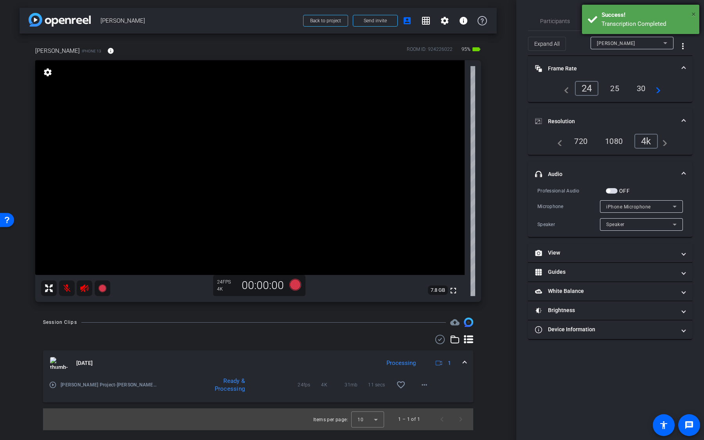
click at [693, 15] on span "×" at bounding box center [693, 13] width 4 height 9
click at [618, 23] on span "Teleprompter" at bounding box center [609, 20] width 32 height 5
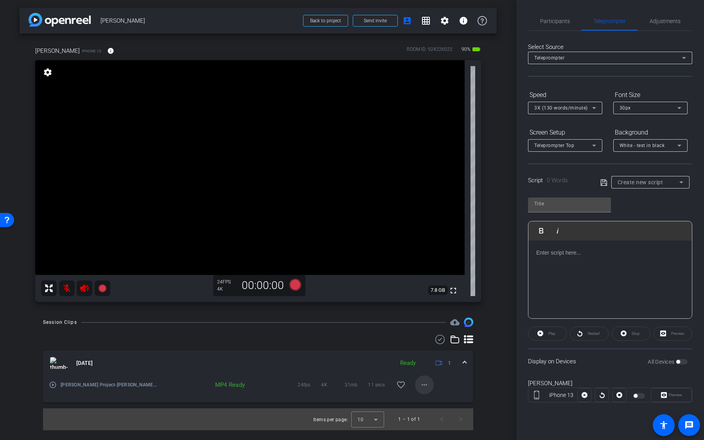
click at [425, 384] on mat-icon "more_horiz" at bounding box center [423, 384] width 9 height 9
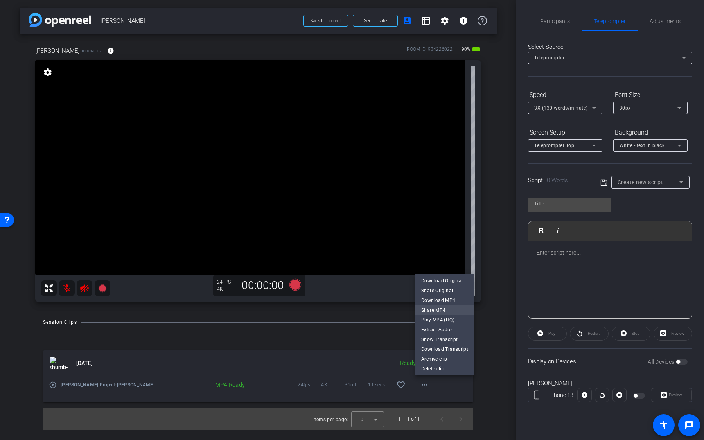
click at [455, 312] on span "Share MP4" at bounding box center [444, 309] width 47 height 9
